Goal: Find specific page/section: Find specific page/section

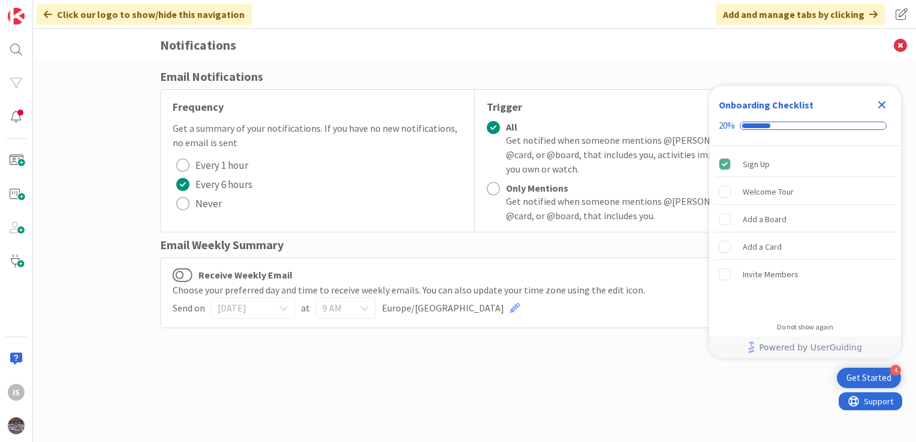
click at [880, 108] on icon "Close Checklist" at bounding box center [882, 105] width 8 height 8
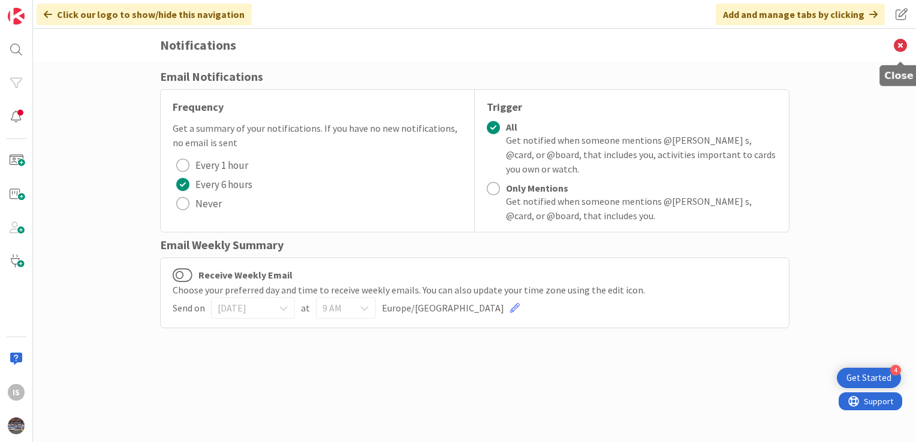
click at [903, 43] on icon at bounding box center [900, 45] width 31 height 33
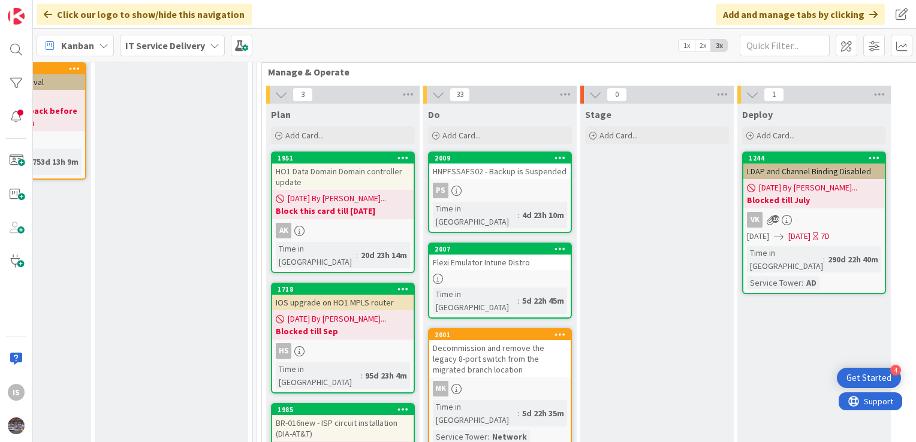
scroll to position [414, 575]
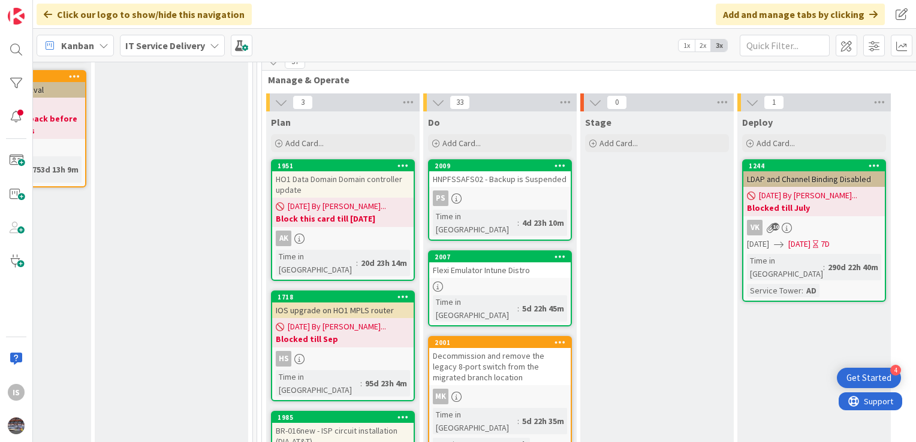
click at [501, 263] on div "Flexi Emulator Intune Distro" at bounding box center [499, 271] width 141 height 16
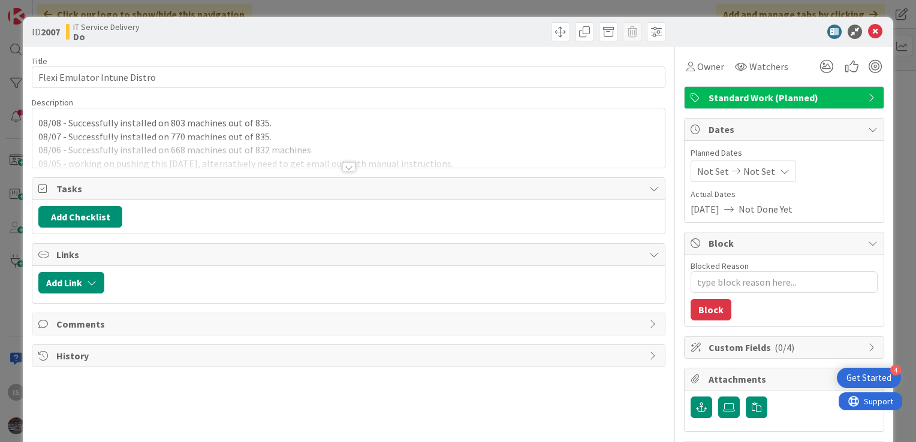
type textarea "x"
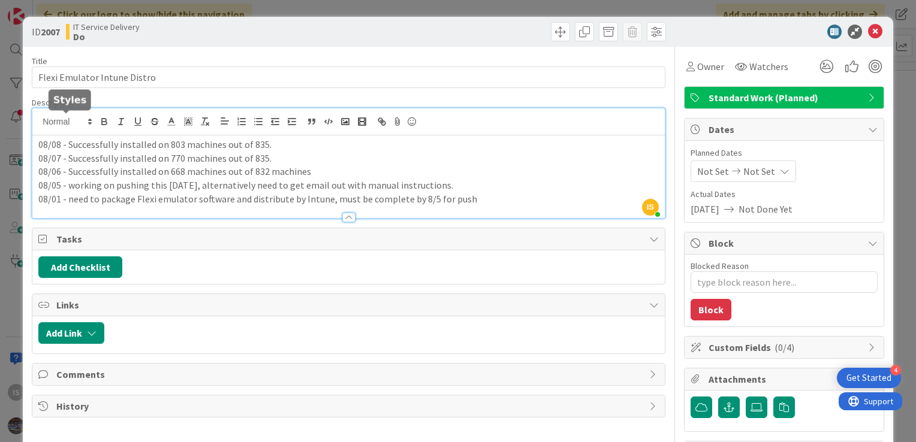
click at [37, 122] on div "IS Ilayaraja s just joined 08/08 - Successfully installed on 803 machines out o…" at bounding box center [348, 163] width 632 height 110
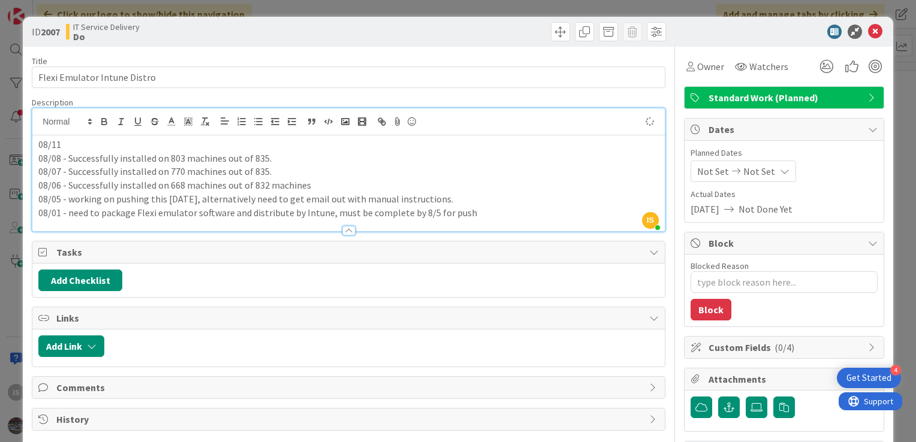
click at [67, 143] on p "08/11" at bounding box center [348, 145] width 620 height 14
click at [67, 143] on p "08/11- Successfully installed on 814 machine out of 848." at bounding box center [348, 145] width 620 height 14
drag, startPoint x: 200, startPoint y: 141, endPoint x: 199, endPoint y: 135, distance: 6.0
click at [868, 33] on icon at bounding box center [875, 32] width 14 height 14
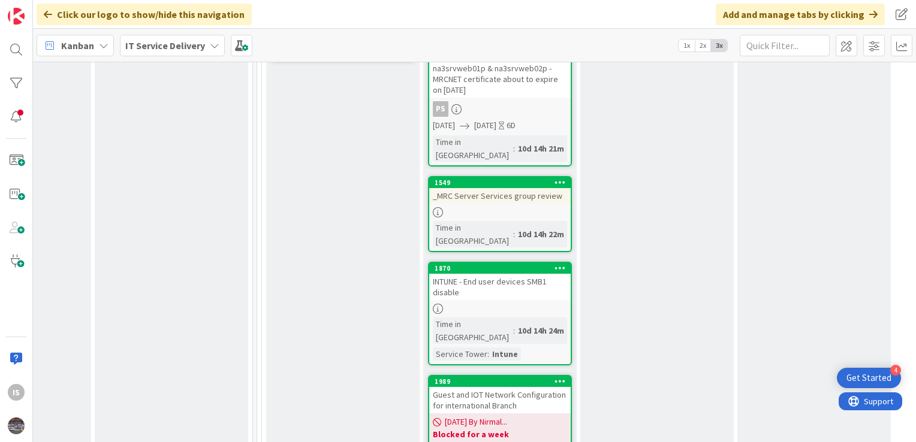
scroll to position [894, 575]
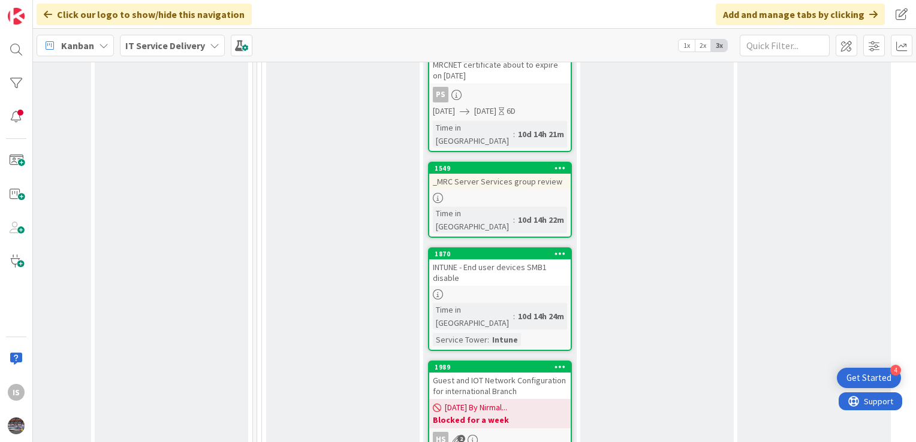
click at [498, 260] on div "INTUNE - End user devices SMB1 disable" at bounding box center [499, 273] width 141 height 26
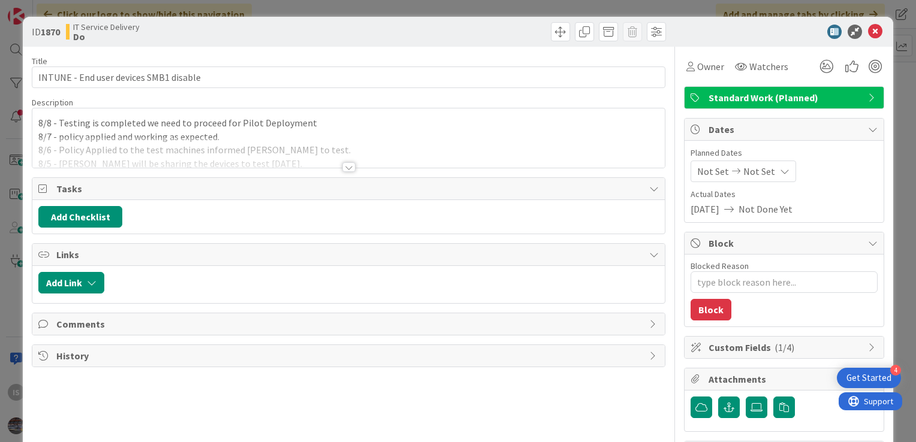
type textarea "x"
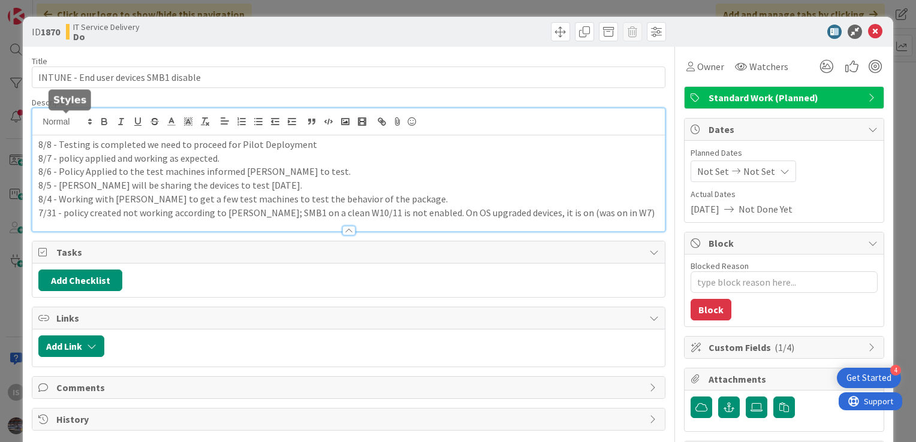
click at [38, 119] on div "8/8 - Testing is completed we need to proceed for Pilot Deployment 8/7 - policy…" at bounding box center [348, 169] width 632 height 123
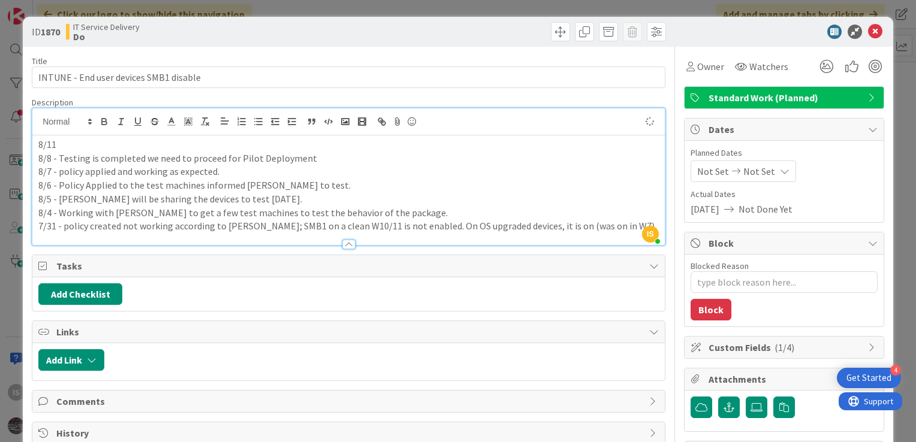
click at [59, 147] on p "8/11" at bounding box center [348, 145] width 620 height 14
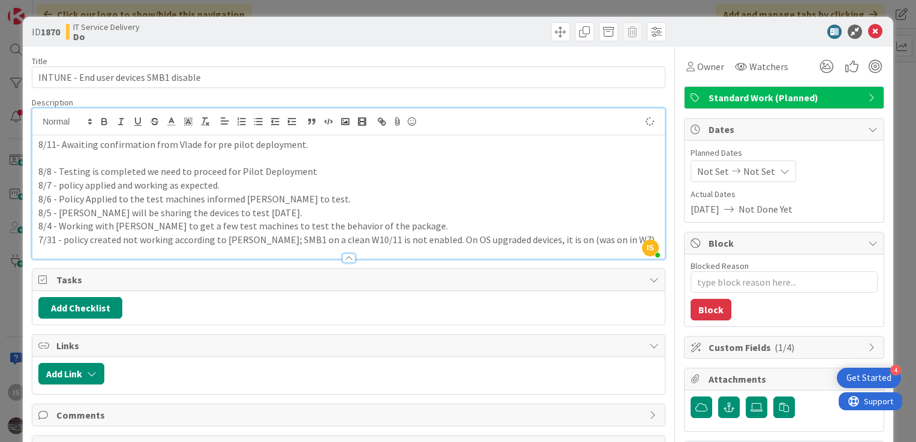
click at [36, 155] on div "8/11- Awaiting confirmation from Vlade for pre pilot deployment. 8/8 - Testing …" at bounding box center [348, 196] width 632 height 123
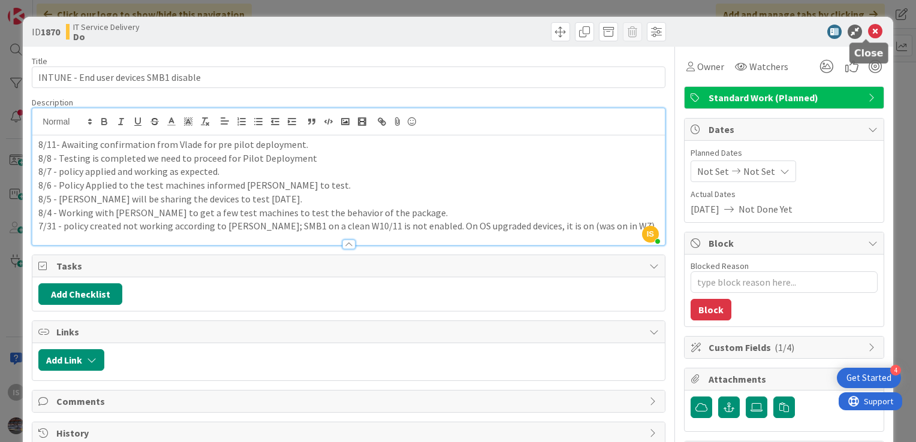
click at [868, 29] on icon at bounding box center [875, 32] width 14 height 14
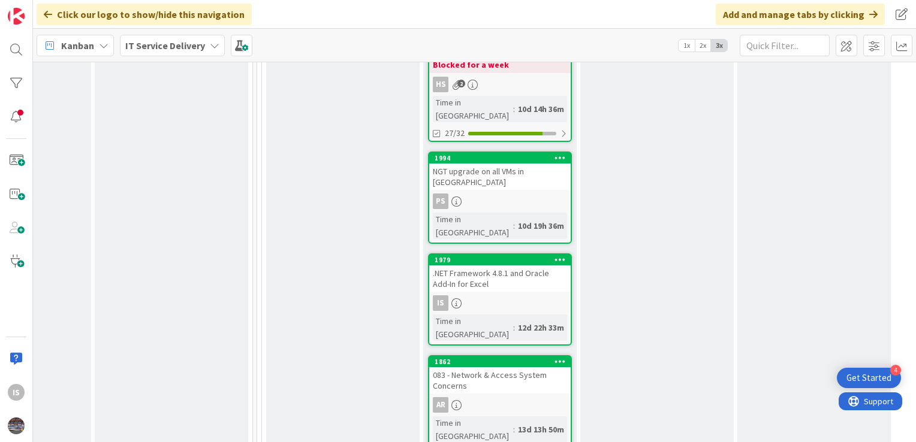
scroll to position [1264, 575]
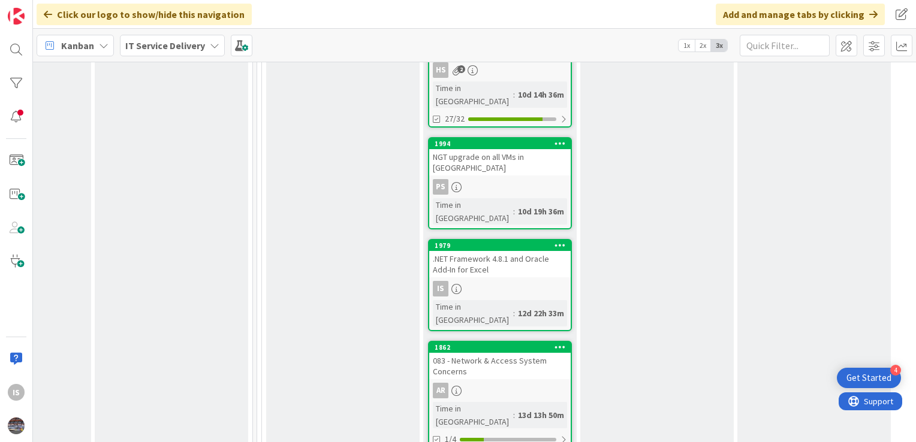
click at [505, 251] on div ".NET Framework 4.8.1 and Oracle Add-In for Excel" at bounding box center [499, 264] width 141 height 26
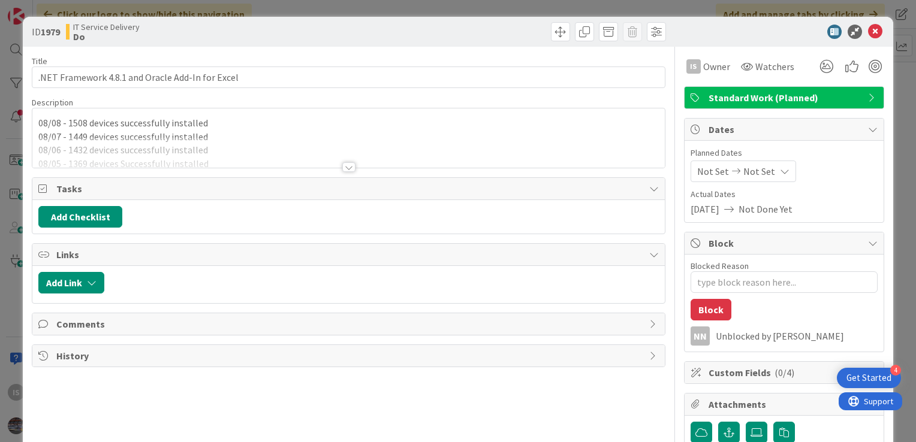
type textarea "x"
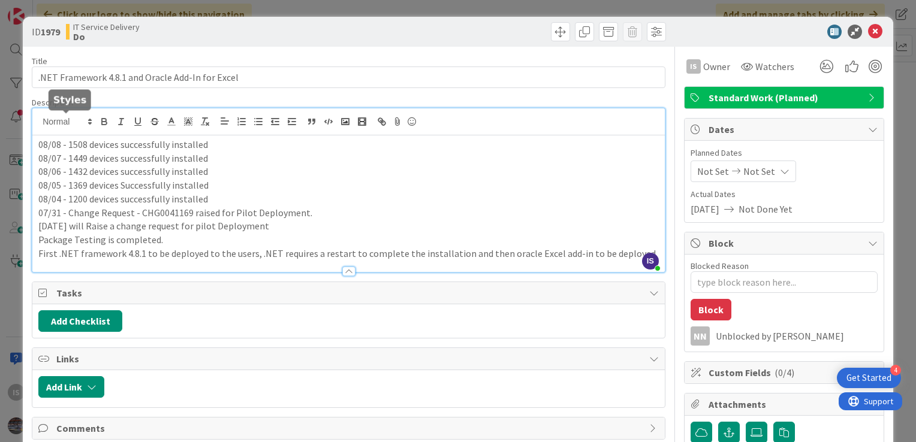
click at [40, 123] on div "IS Ilayaraja s just joined 08/08 - 1508 devices successfully installed 08/07 - …" at bounding box center [348, 190] width 632 height 164
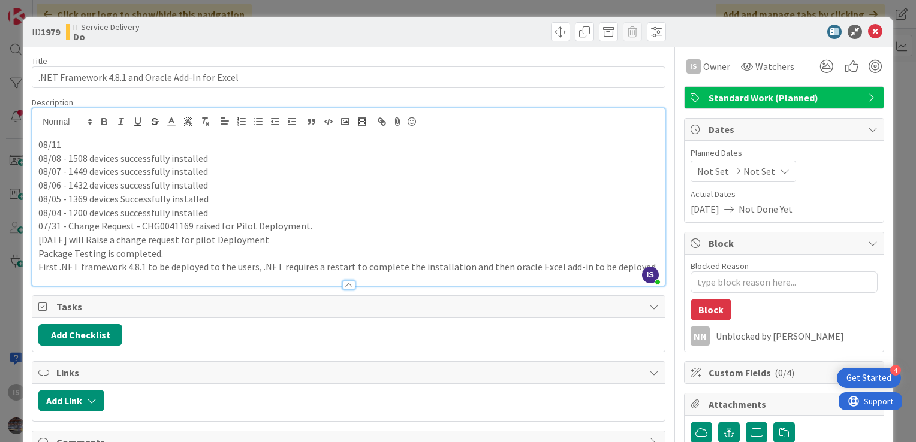
click at [67, 141] on p "08/11" at bounding box center [348, 145] width 620 height 14
drag, startPoint x: 204, startPoint y: 156, endPoint x: 89, endPoint y: 158, distance: 115.1
click at [89, 158] on p "08/08 - 1508 devices successfully installed" at bounding box center [348, 159] width 620 height 14
copy p "devices successfully installed"
click at [97, 143] on p "08/11 - 1512" at bounding box center [348, 145] width 620 height 14
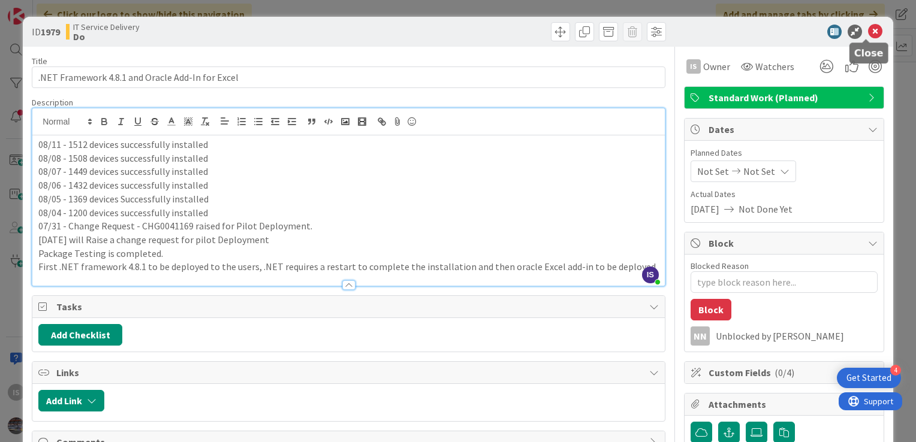
click at [869, 28] on icon at bounding box center [875, 32] width 14 height 14
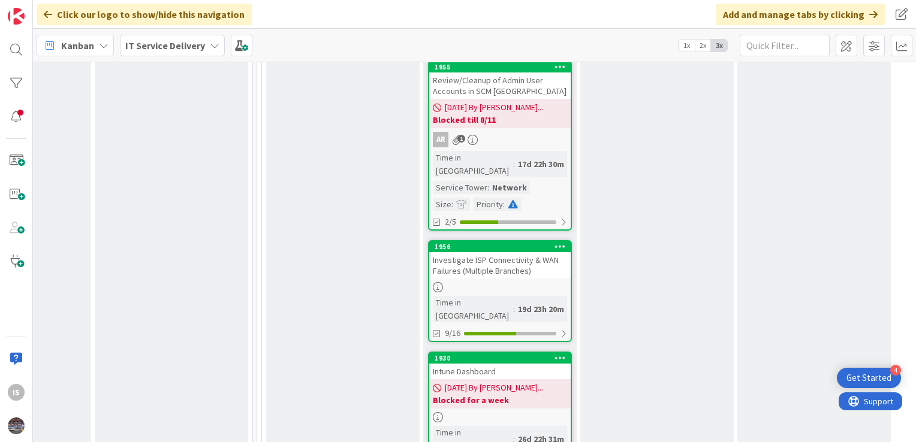
scroll to position [2250, 575]
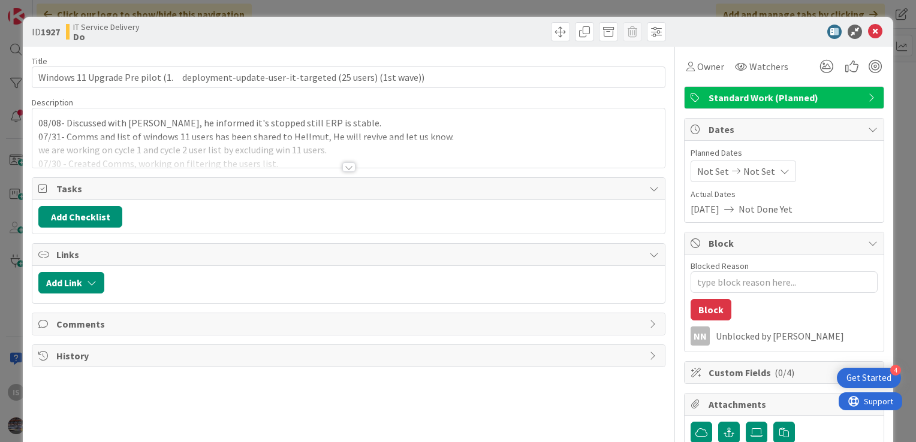
type textarea "x"
click at [36, 123] on div "08/08- Discussed with Scott, he informed it's stopped still ERP is stable. 07/3…" at bounding box center [348, 137] width 632 height 59
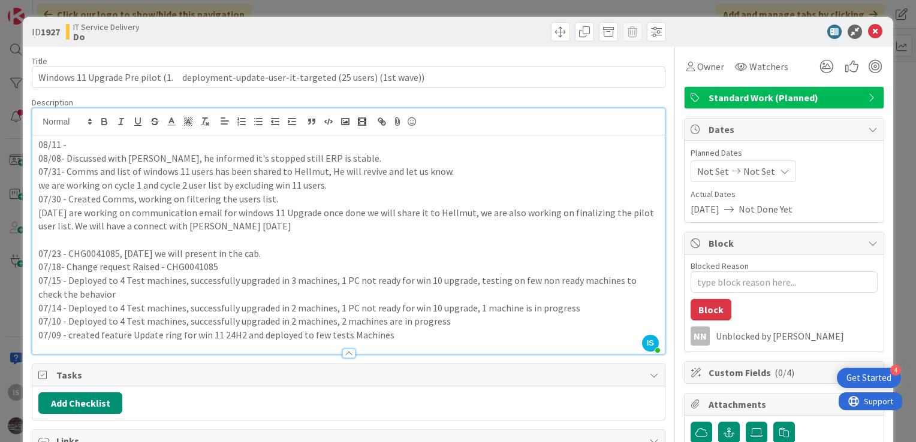
click at [84, 140] on p "08/11 -" at bounding box center [348, 145] width 620 height 14
type textarea "x"
click at [868, 29] on icon at bounding box center [875, 32] width 14 height 14
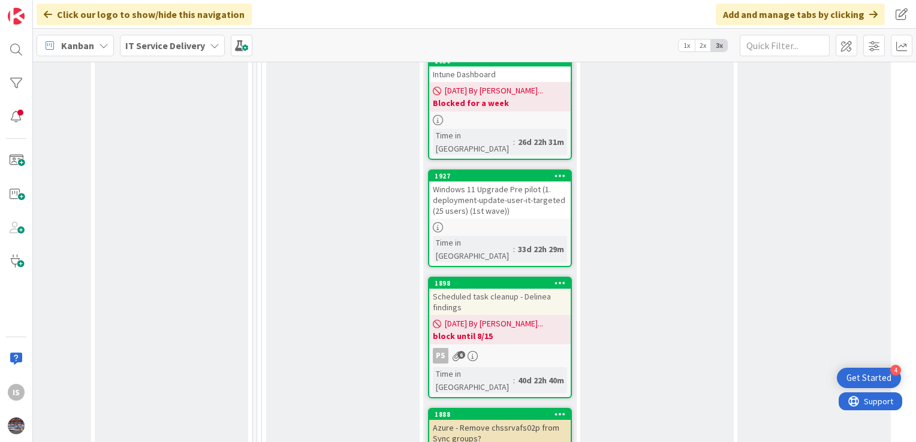
scroll to position [2554, 575]
